Goal: Information Seeking & Learning: Check status

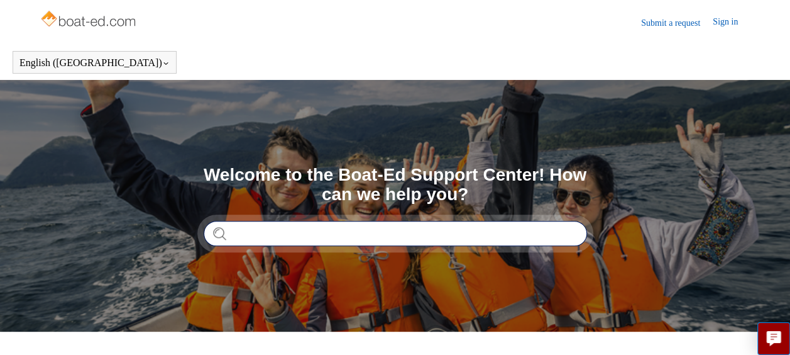
click at [287, 234] on input "Search" at bounding box center [395, 233] width 383 height 25
type input "**********"
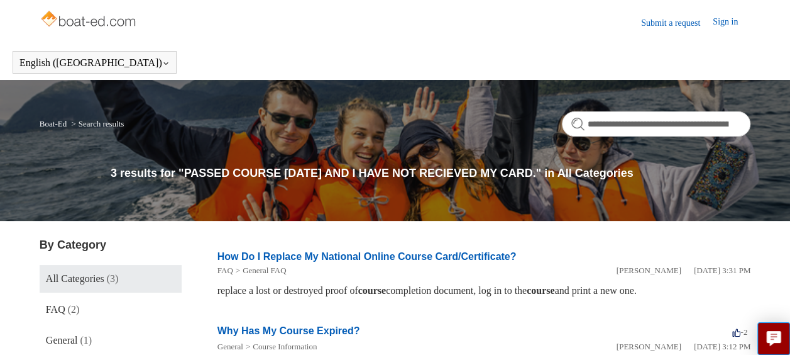
click at [469, 319] on li "Why Has My Course Expired? -2 votes -2 General Course Information [PERSON_NAME]…" at bounding box center [483, 349] width 533 height 76
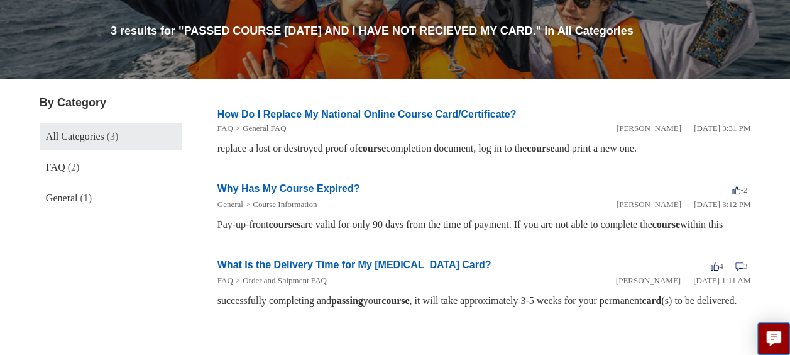
scroll to position [176, 0]
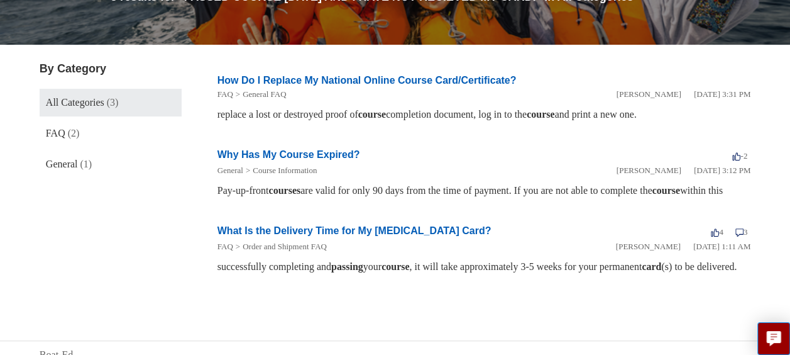
click at [323, 236] on link "What Is the Delivery Time for My [MEDICAL_DATA] Card?" at bounding box center [354, 230] width 274 height 11
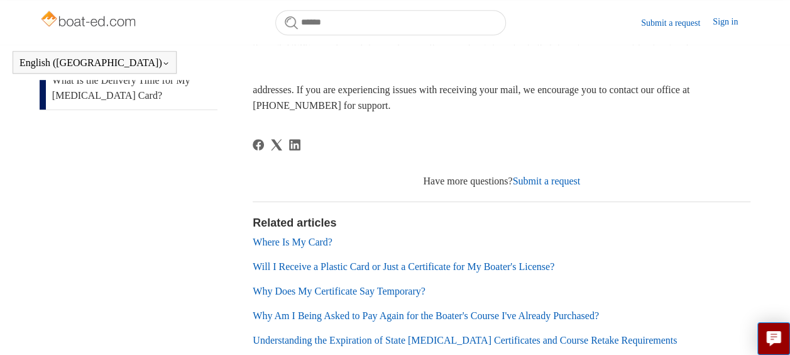
scroll to position [376, 0]
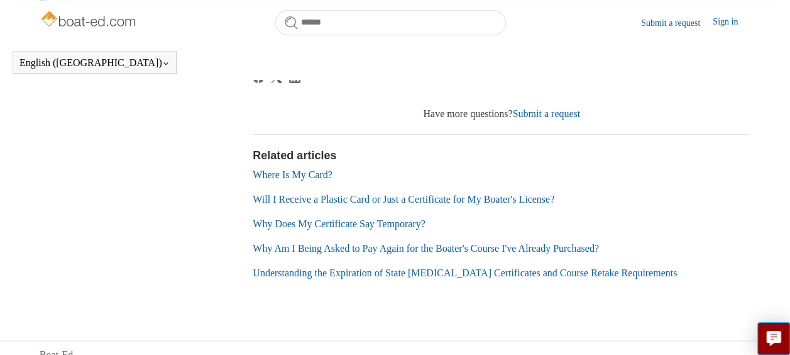
click at [314, 180] on link "Where Is My Card?" at bounding box center [293, 174] width 80 height 11
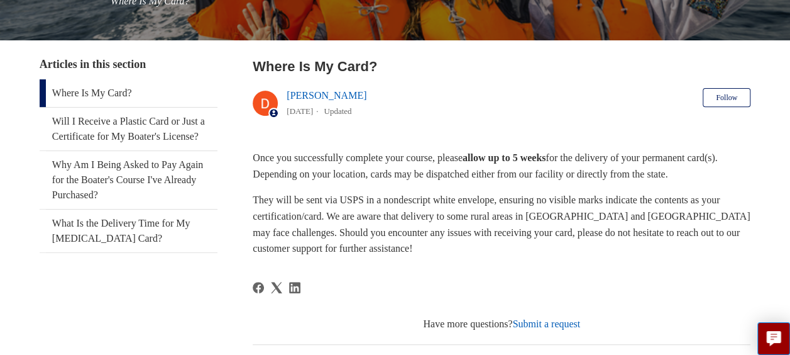
scroll to position [228, 0]
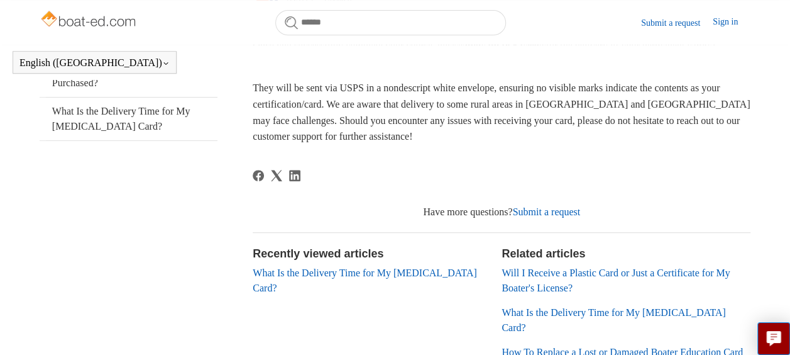
click at [575, 217] on link "Submit a request" at bounding box center [546, 211] width 68 height 11
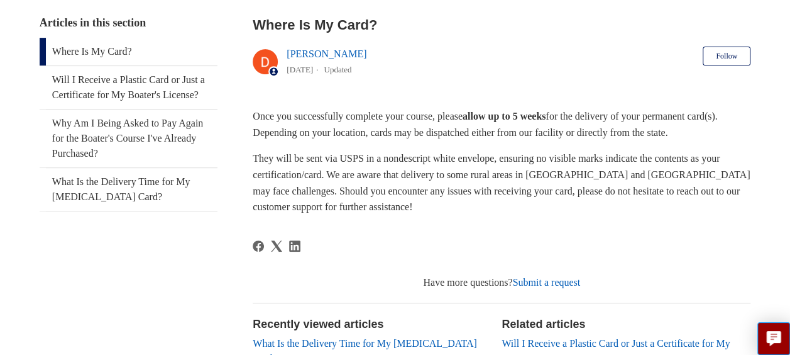
scroll to position [278, 0]
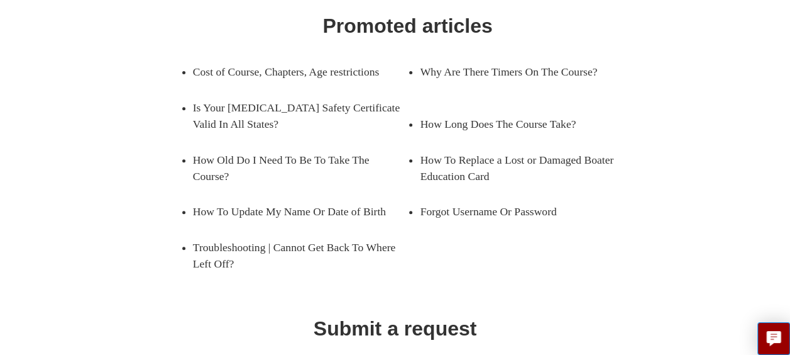
scroll to position [234, 0]
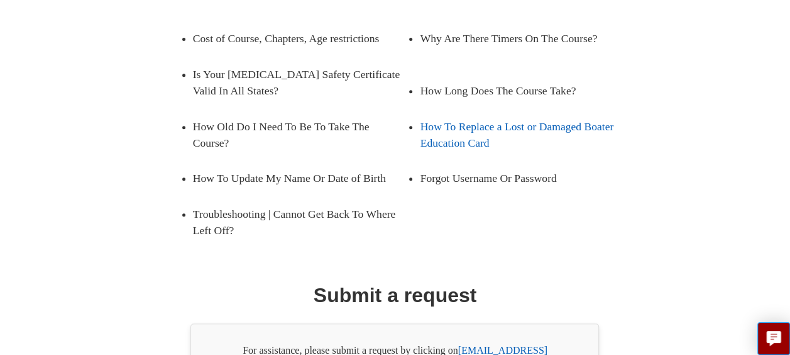
click at [526, 145] on link "How To Replace a Lost or Damaged Boater Education Card" at bounding box center [527, 135] width 215 height 52
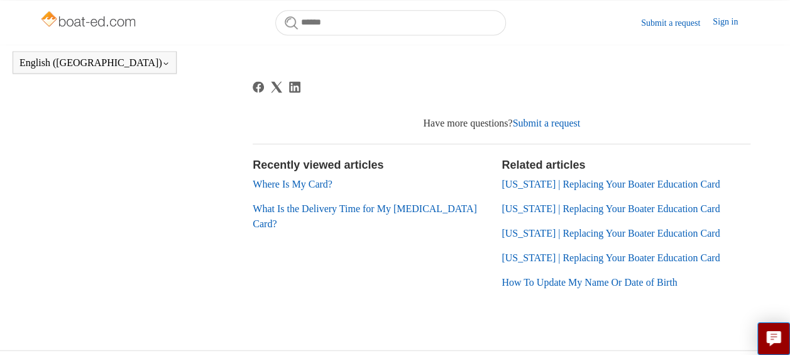
scroll to position [895, 0]
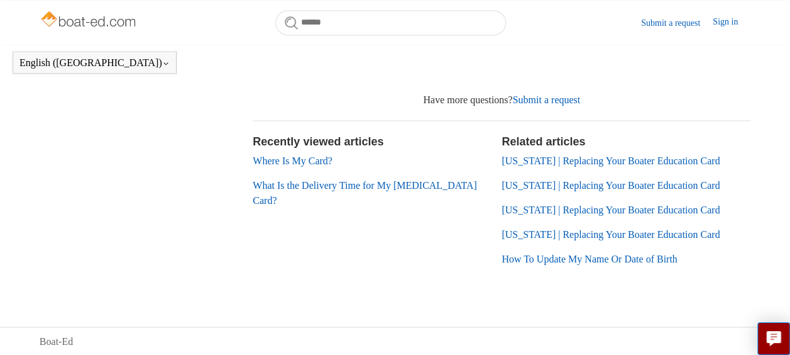
click at [326, 166] on link "Where Is My Card?" at bounding box center [293, 160] width 80 height 11
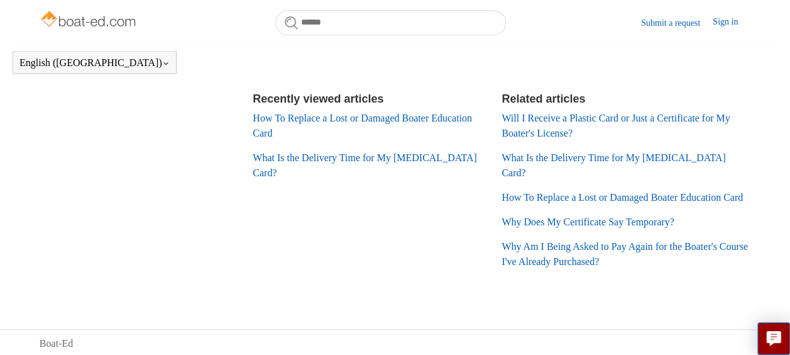
scroll to position [434, 0]
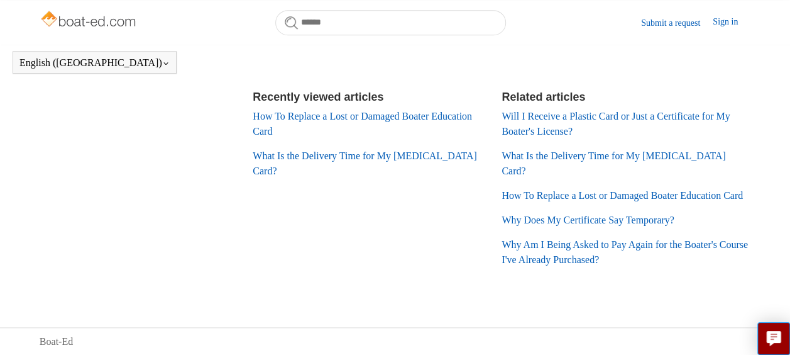
click at [611, 243] on link "Why Am I Being Asked to Pay Again for the Boater's Course I've Already Purchase…" at bounding box center [625, 252] width 246 height 26
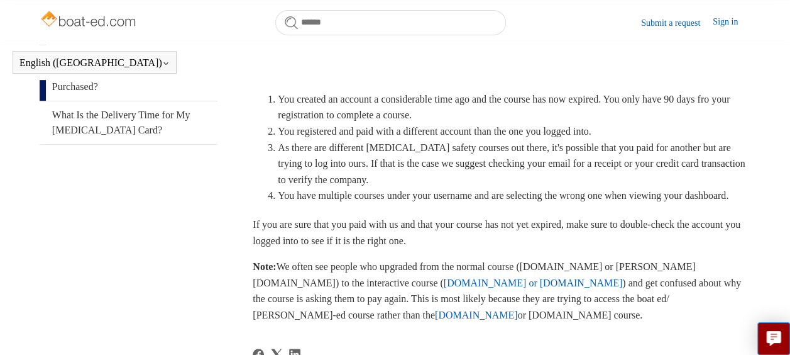
scroll to position [283, 0]
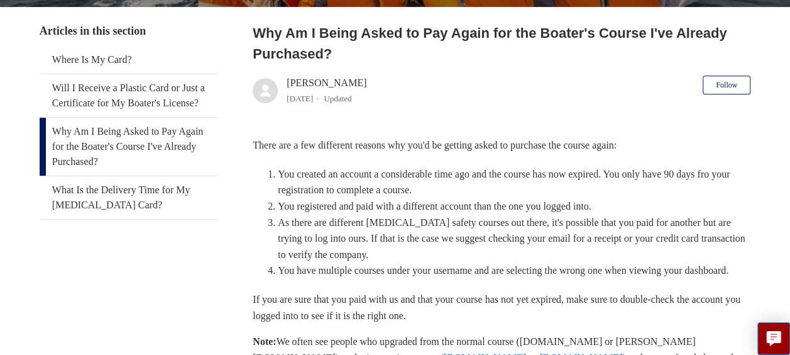
click at [788, 208] on main "Boat-Ed FAQ Order and Shipment FAQ Order and Shipment FAQ Why Am I Being Asked …" at bounding box center [395, 272] width 790 height 854
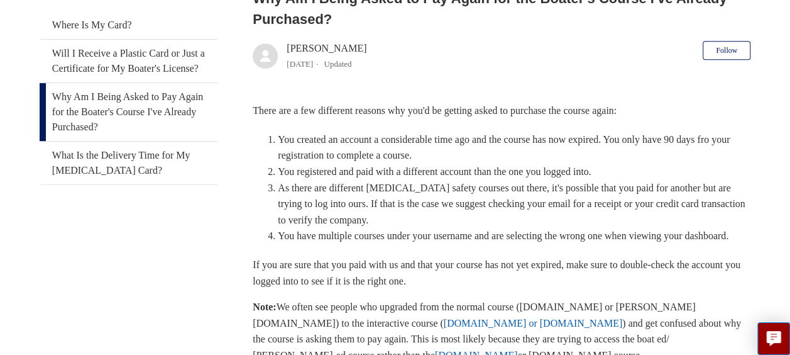
scroll to position [0, 0]
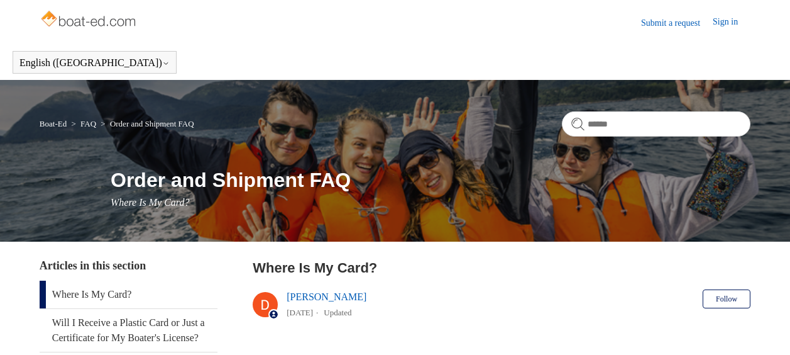
scroll to position [434, 0]
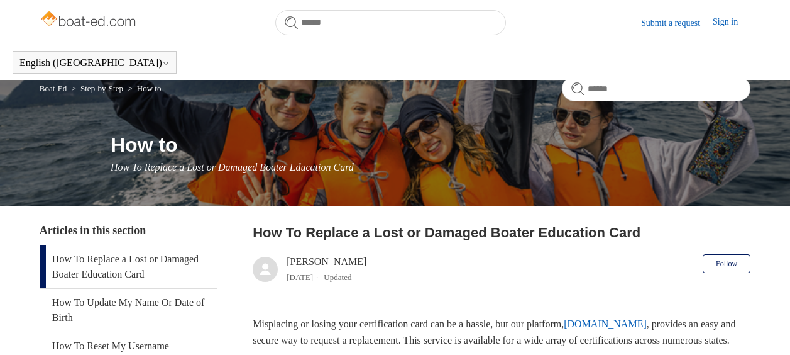
scroll to position [895, 0]
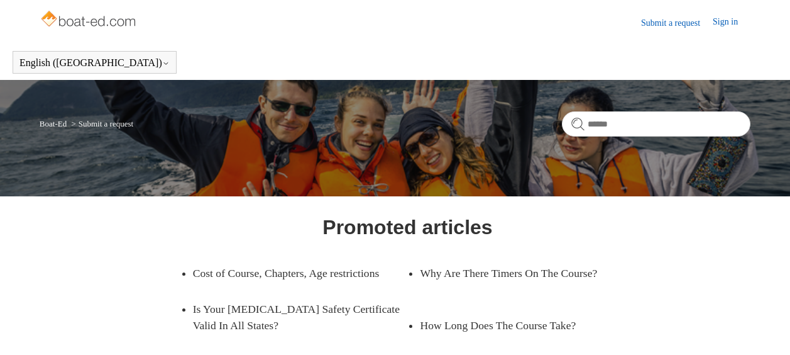
scroll to position [234, 0]
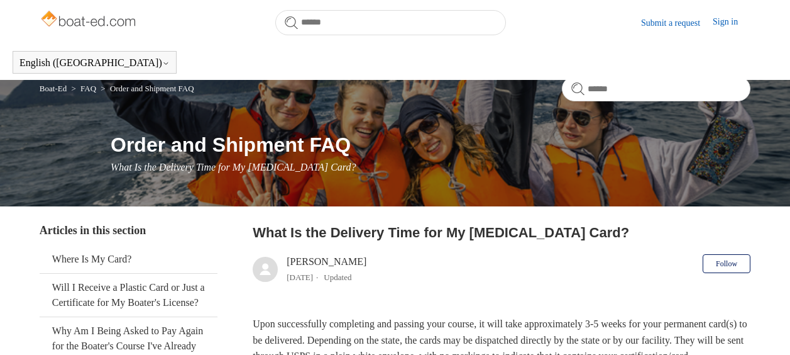
scroll to position [376, 0]
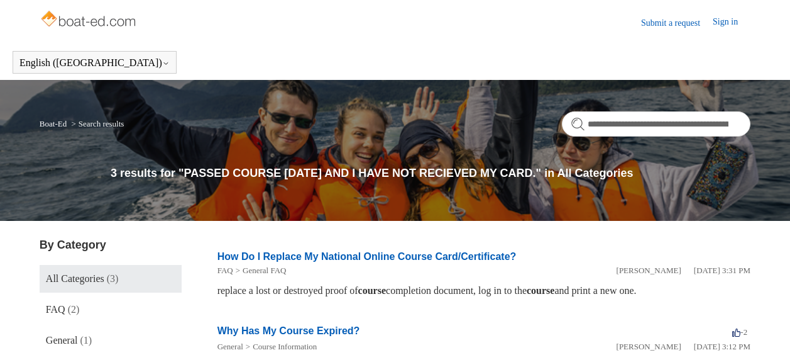
scroll to position [176, 0]
